Goal: Information Seeking & Learning: Find specific page/section

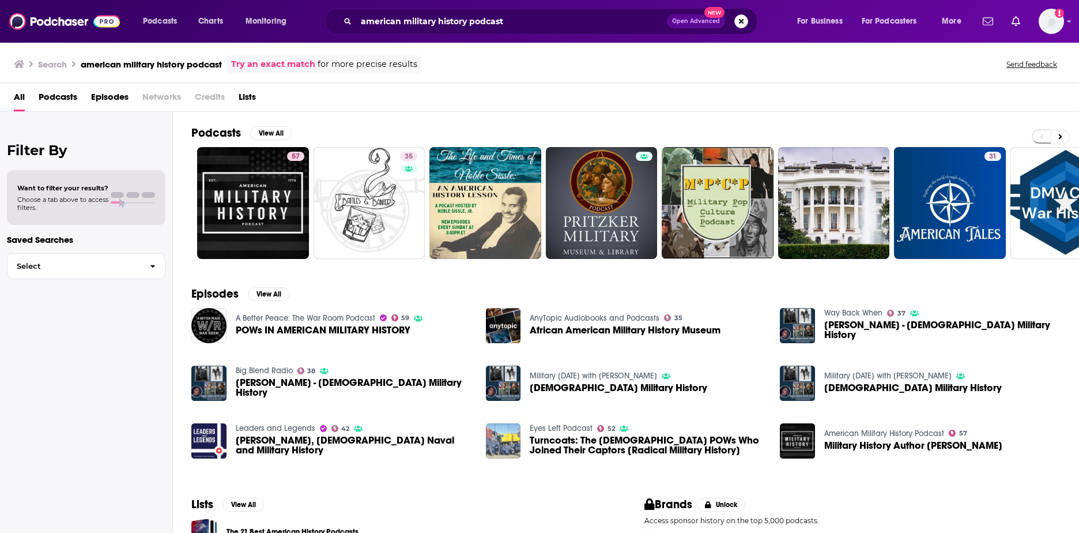
click at [738, 20] on button "Search podcasts, credits, & more..." at bounding box center [741, 21] width 14 height 14
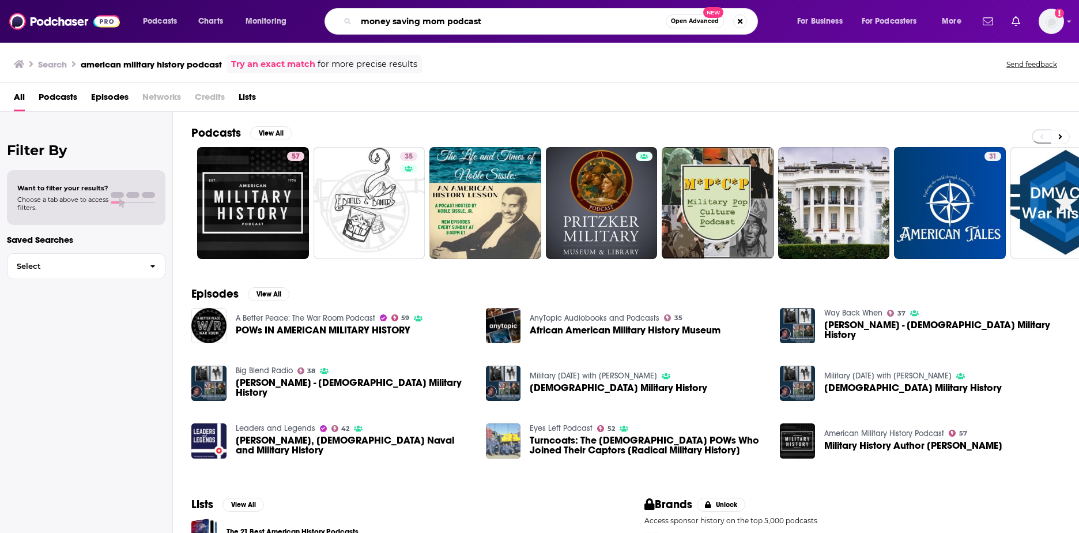
type input "money saving mom podcast"
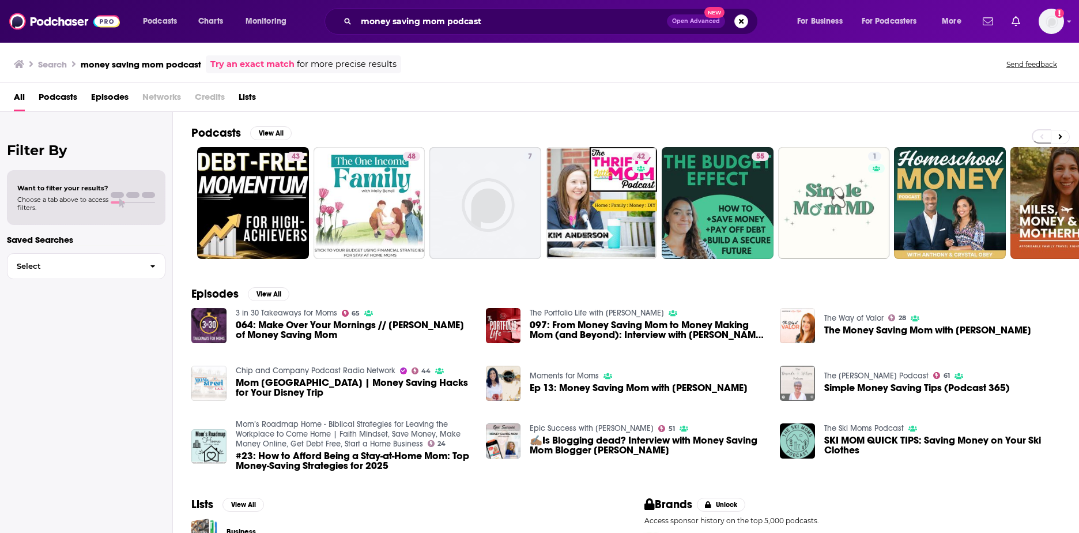
click at [425, 326] on span "064: Make Over Your Mornings // [PERSON_NAME] of Money Saving Mom" at bounding box center [354, 330] width 236 height 20
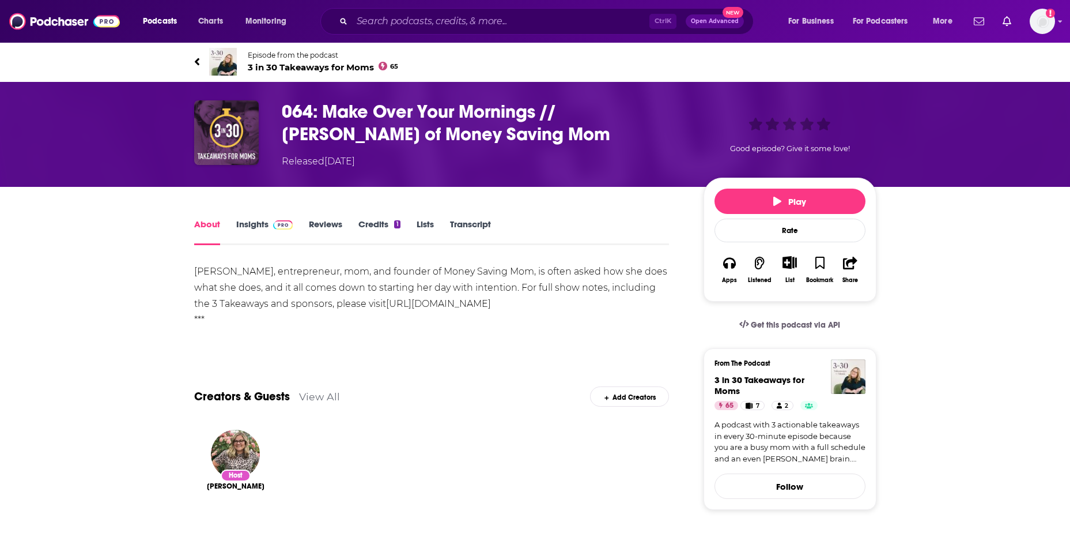
click at [412, 132] on h1 "064: Make Over Your Mornings // [PERSON_NAME] of Money Saving Mom" at bounding box center [483, 122] width 403 height 45
click at [429, 24] on input "Search podcasts, credits, & more..." at bounding box center [500, 21] width 297 height 18
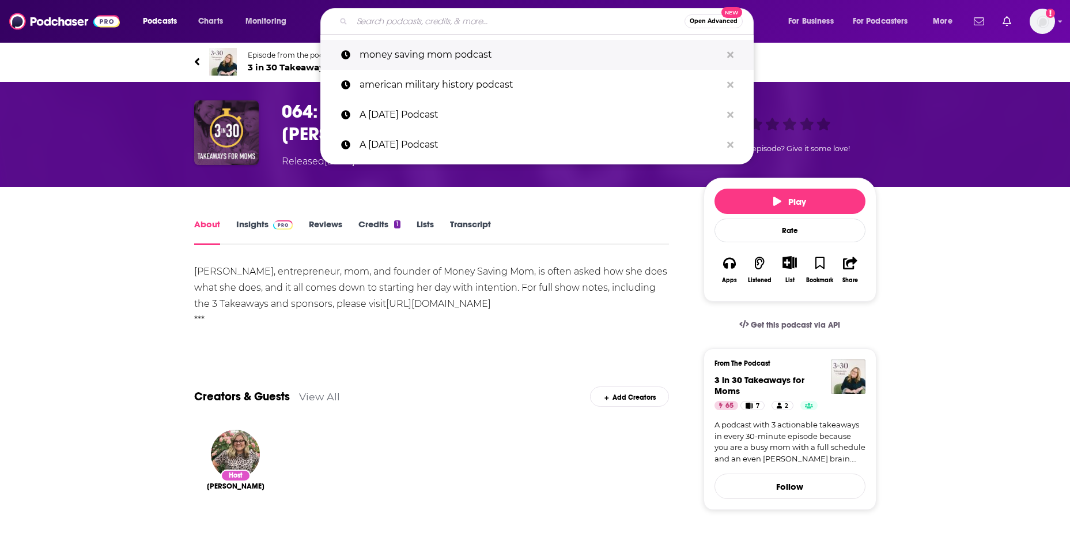
click at [442, 50] on p "money saving mom podcast" at bounding box center [541, 55] width 362 height 30
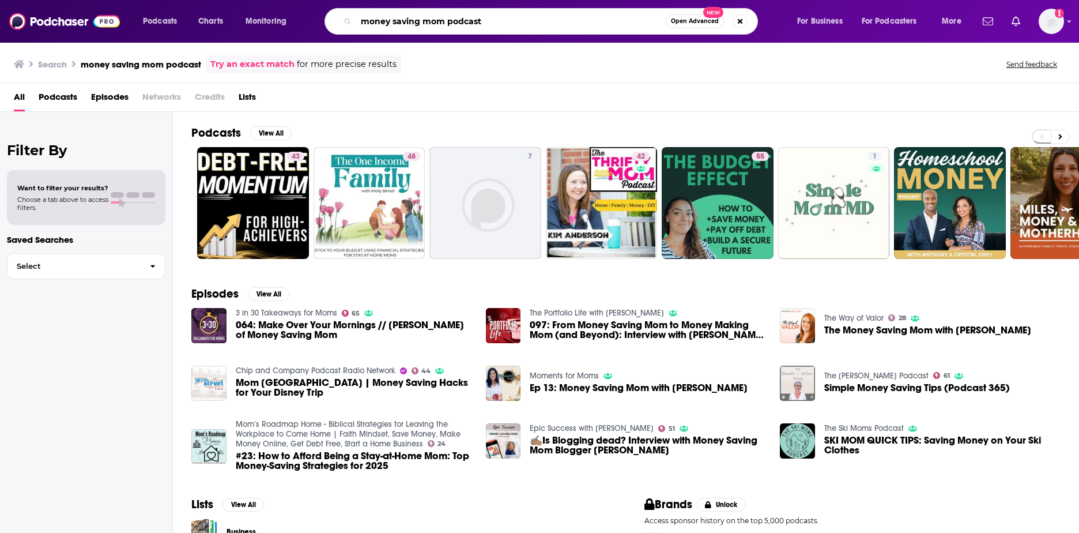
drag, startPoint x: 447, startPoint y: 20, endPoint x: 497, endPoint y: 21, distance: 50.1
click at [497, 21] on input "money saving mom podcast" at bounding box center [510, 21] width 309 height 18
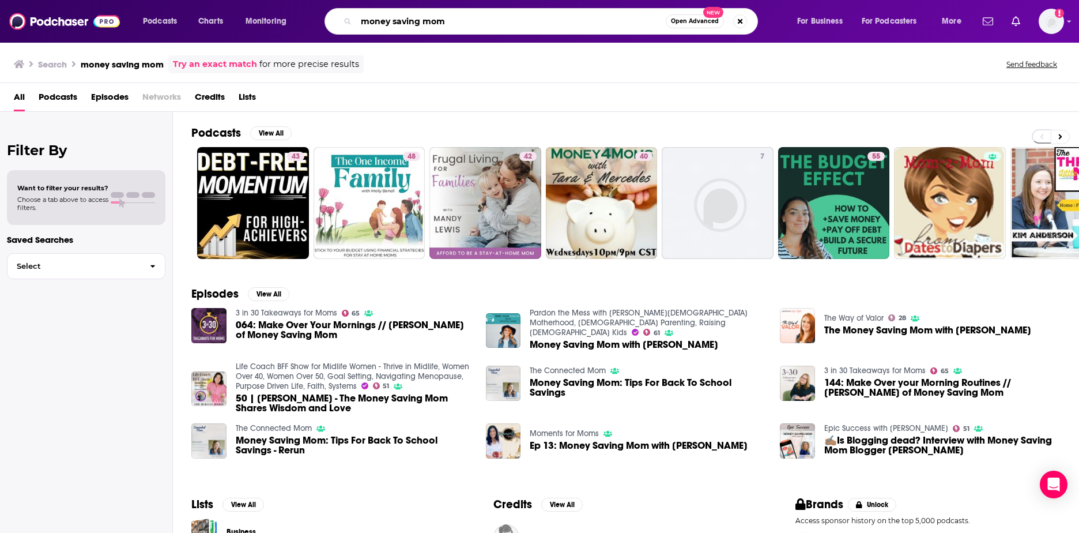
drag, startPoint x: 455, startPoint y: 18, endPoint x: 190, endPoint y: 5, distance: 266.0
click at [190, 5] on div "Podcasts Charts Monitoring money saving mom Open Advanced New For Business For …" at bounding box center [539, 21] width 1079 height 43
type input "[PERSON_NAME]"
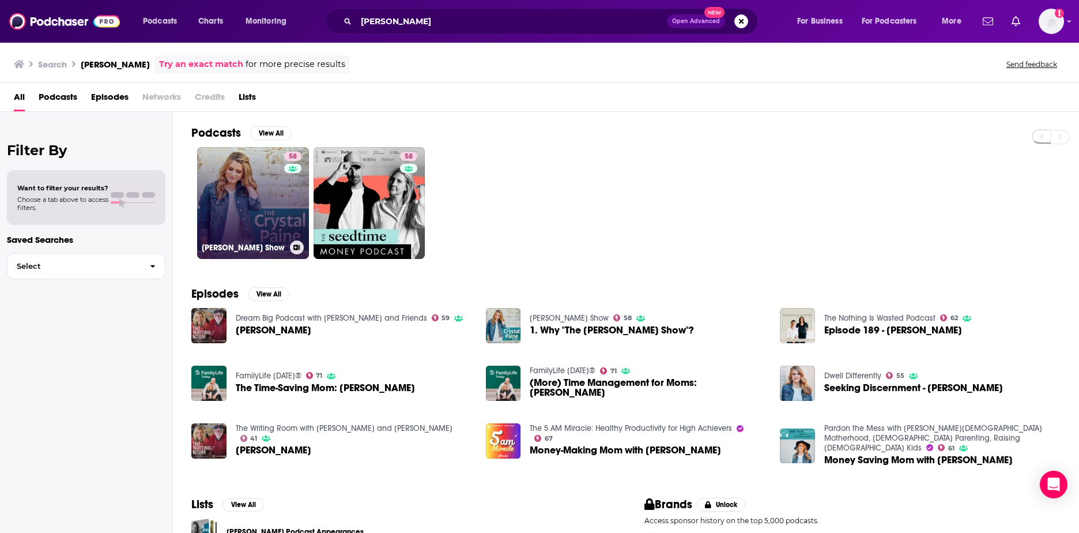
click at [251, 190] on link "58 [PERSON_NAME] Show" at bounding box center [253, 203] width 112 height 112
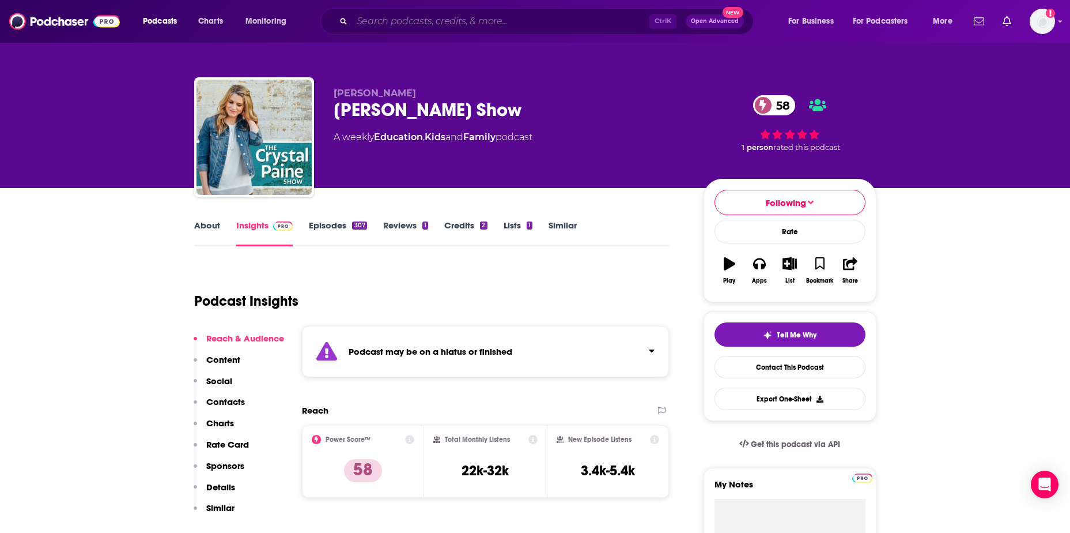
click at [401, 25] on input "Search podcasts, credits, & more..." at bounding box center [500, 21] width 297 height 18
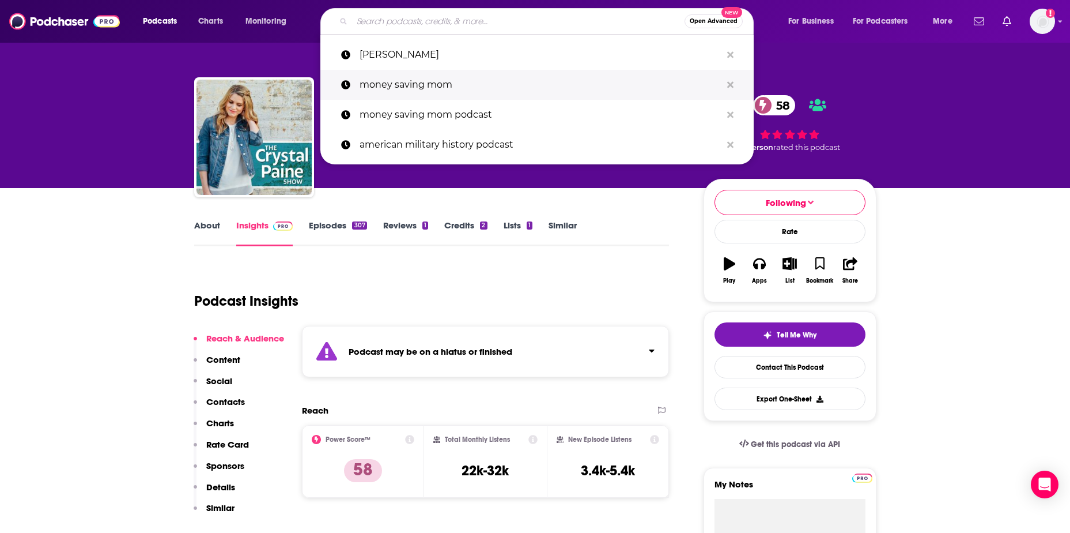
click at [386, 85] on p "money saving mom" at bounding box center [541, 85] width 362 height 30
